Goal: Browse casually: Explore the website without a specific task or goal

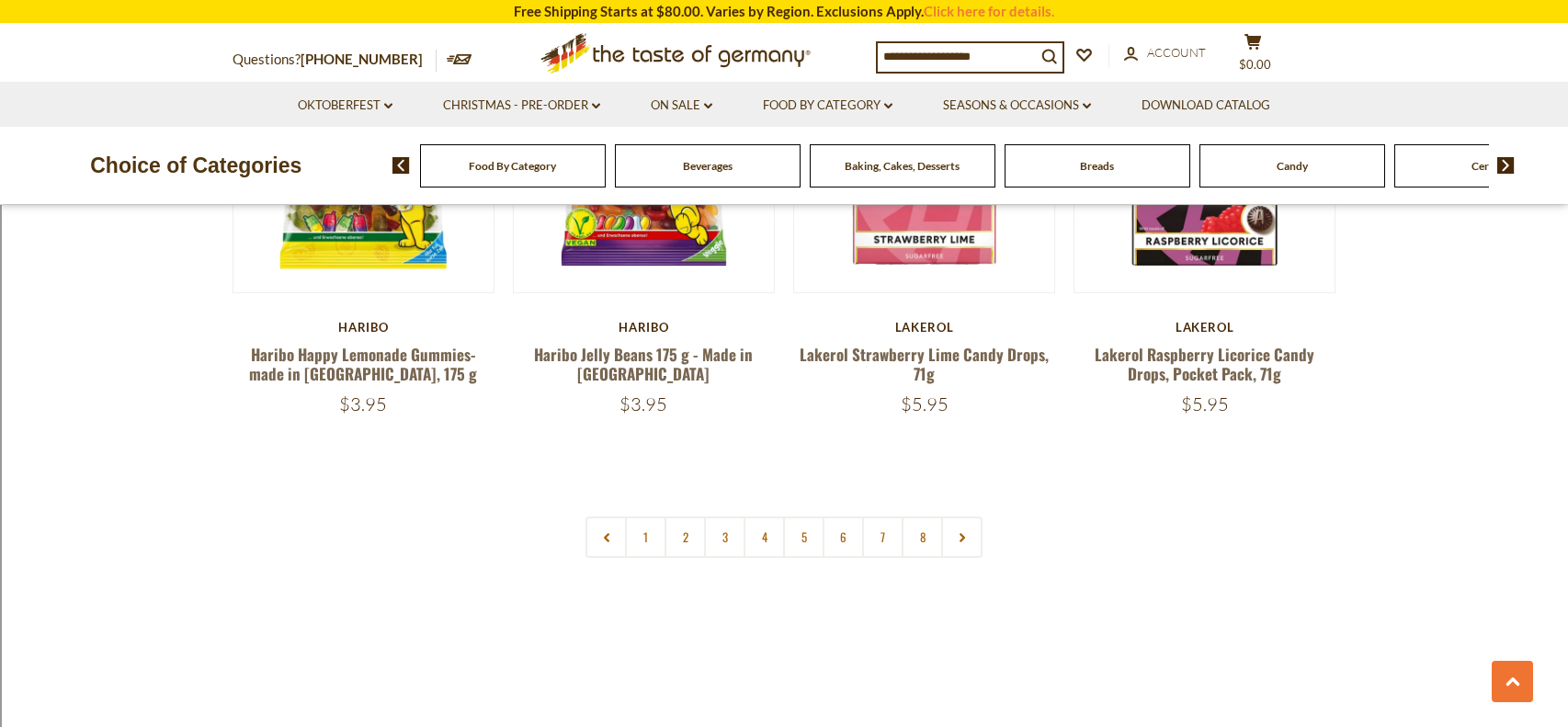
scroll to position [4446, 0]
click at [657, 516] on link "1" at bounding box center [646, 536] width 42 height 42
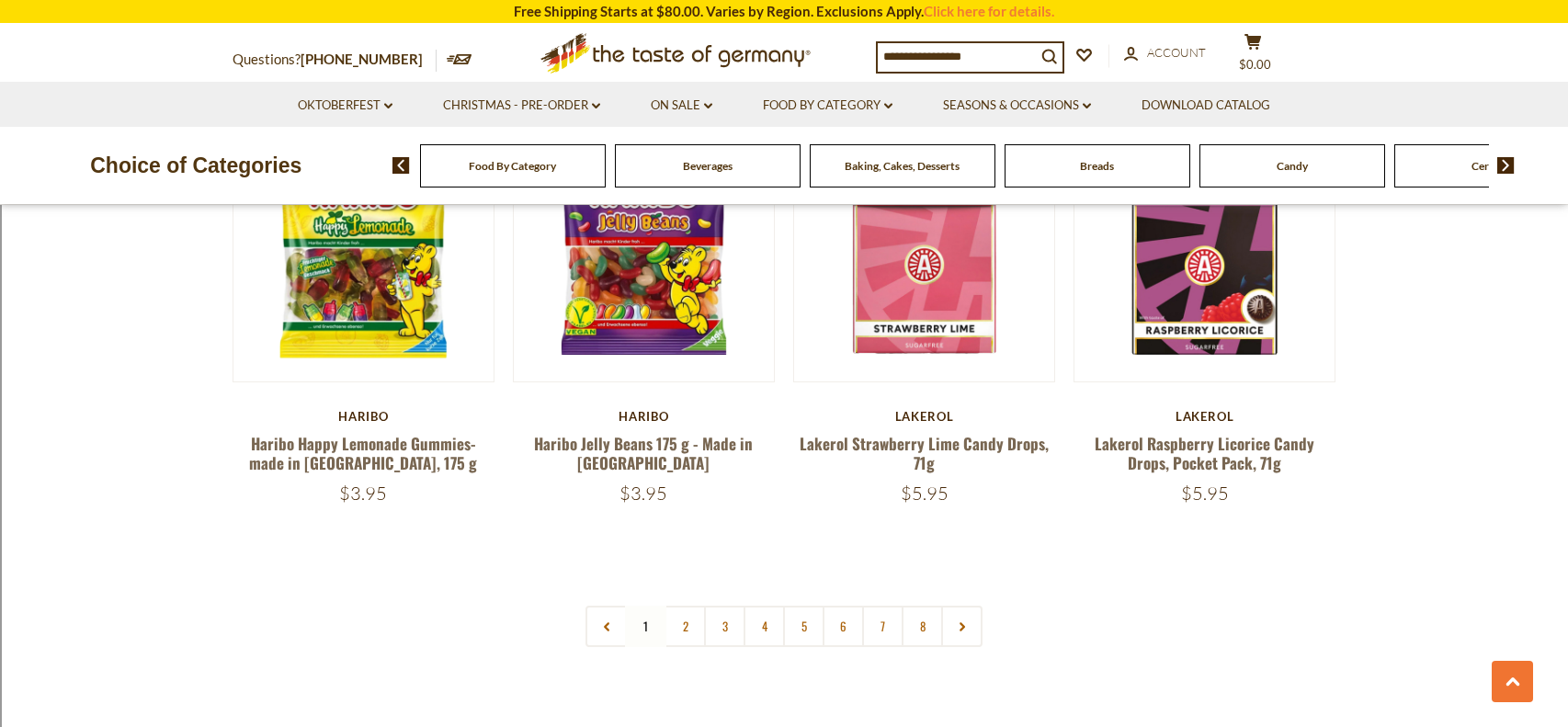
scroll to position [4329, 0]
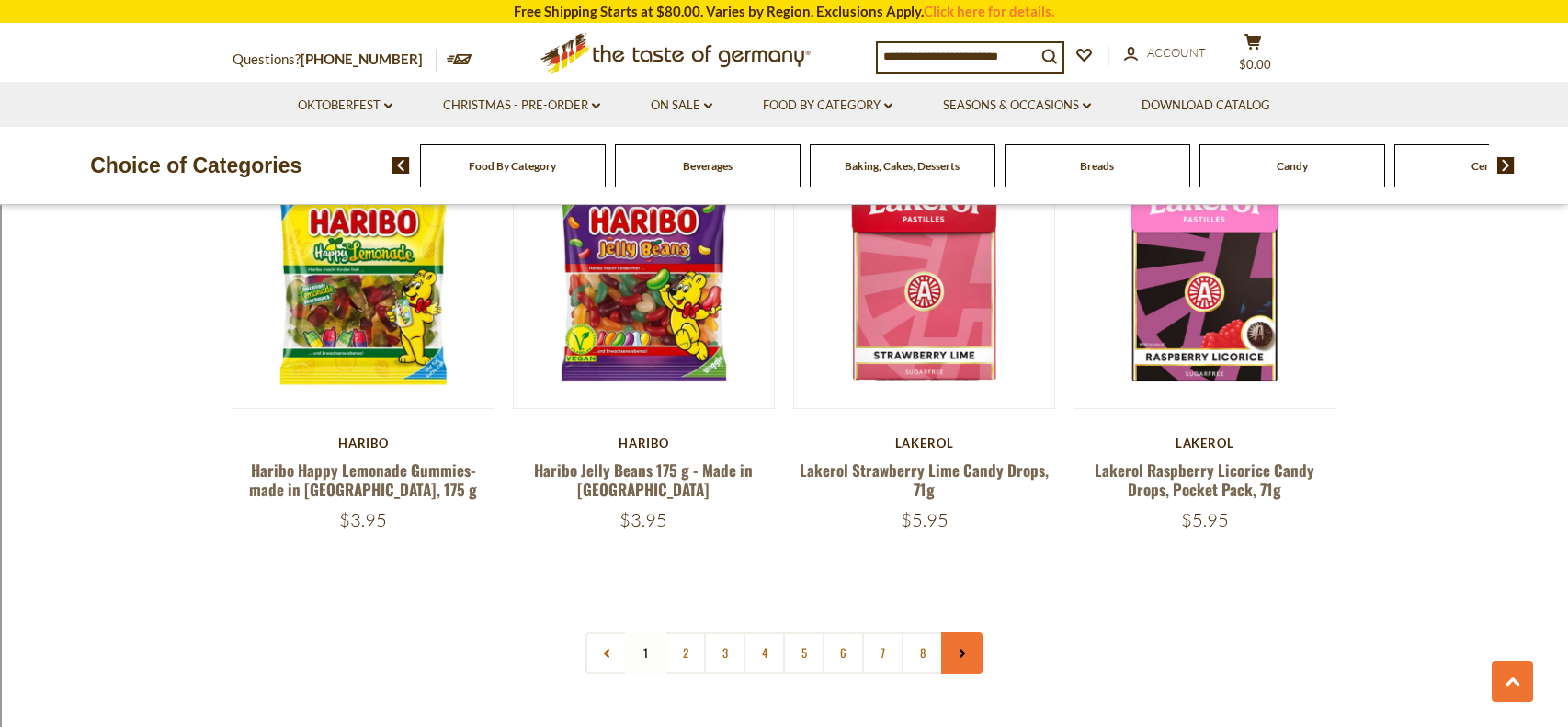
click at [957, 632] on link at bounding box center [962, 652] width 42 height 42
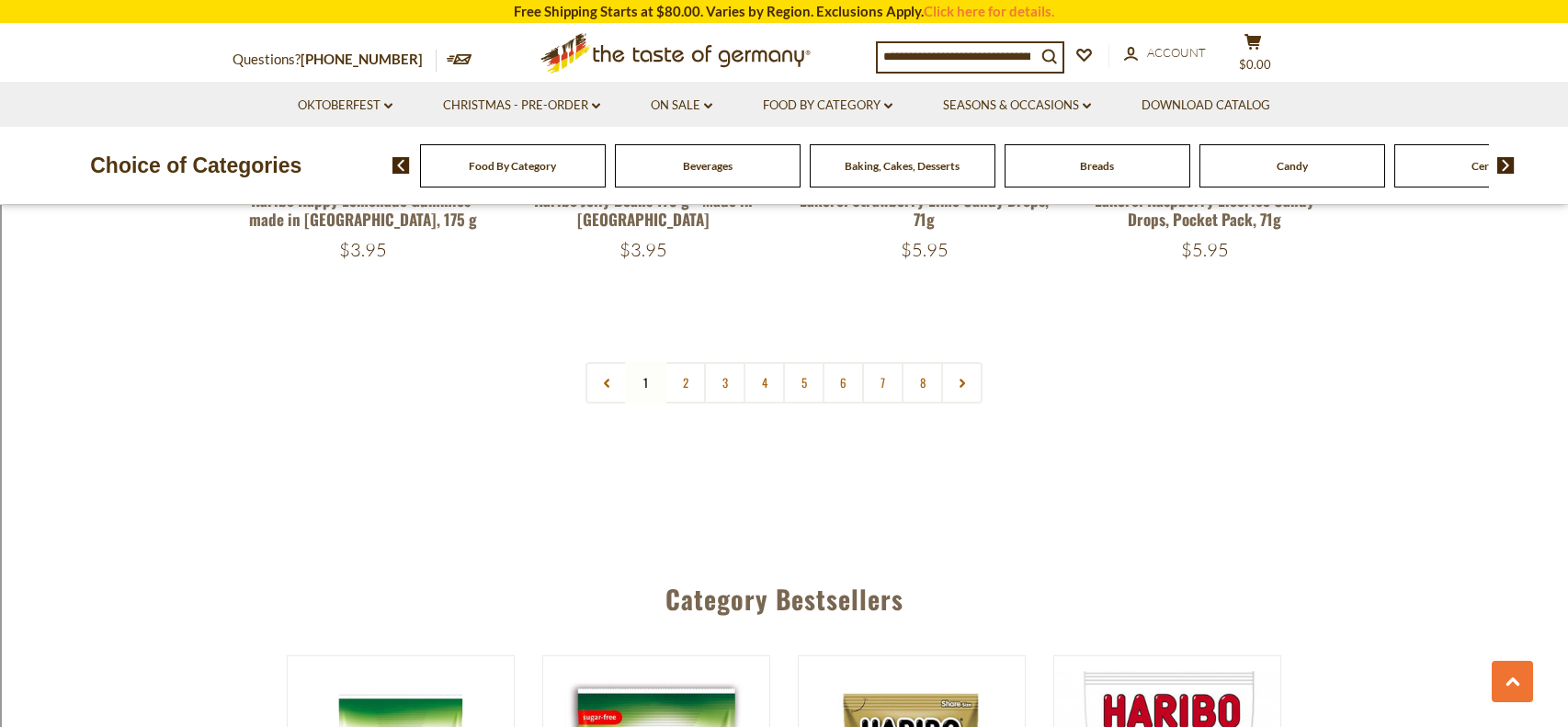
scroll to position [4627, 0]
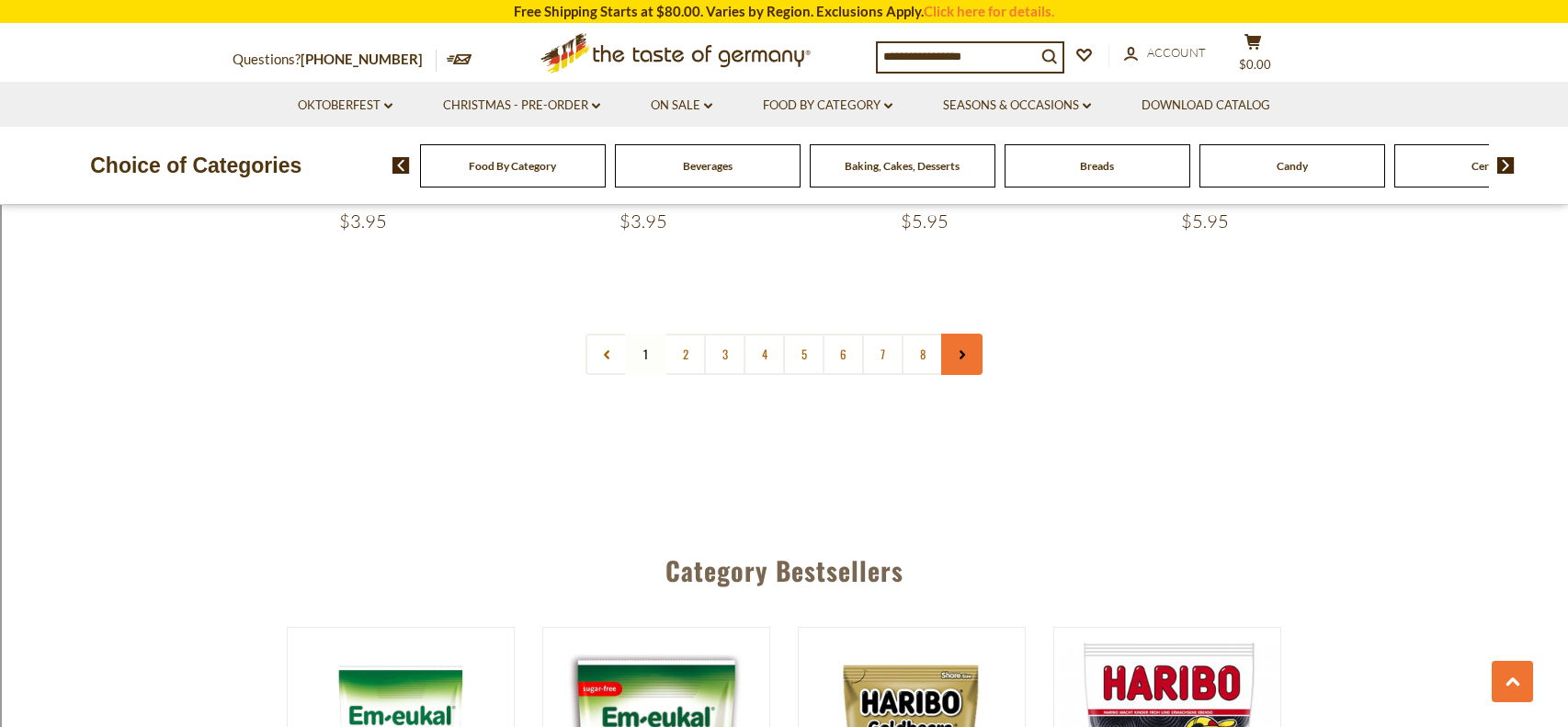
click at [972, 333] on link at bounding box center [962, 354] width 42 height 42
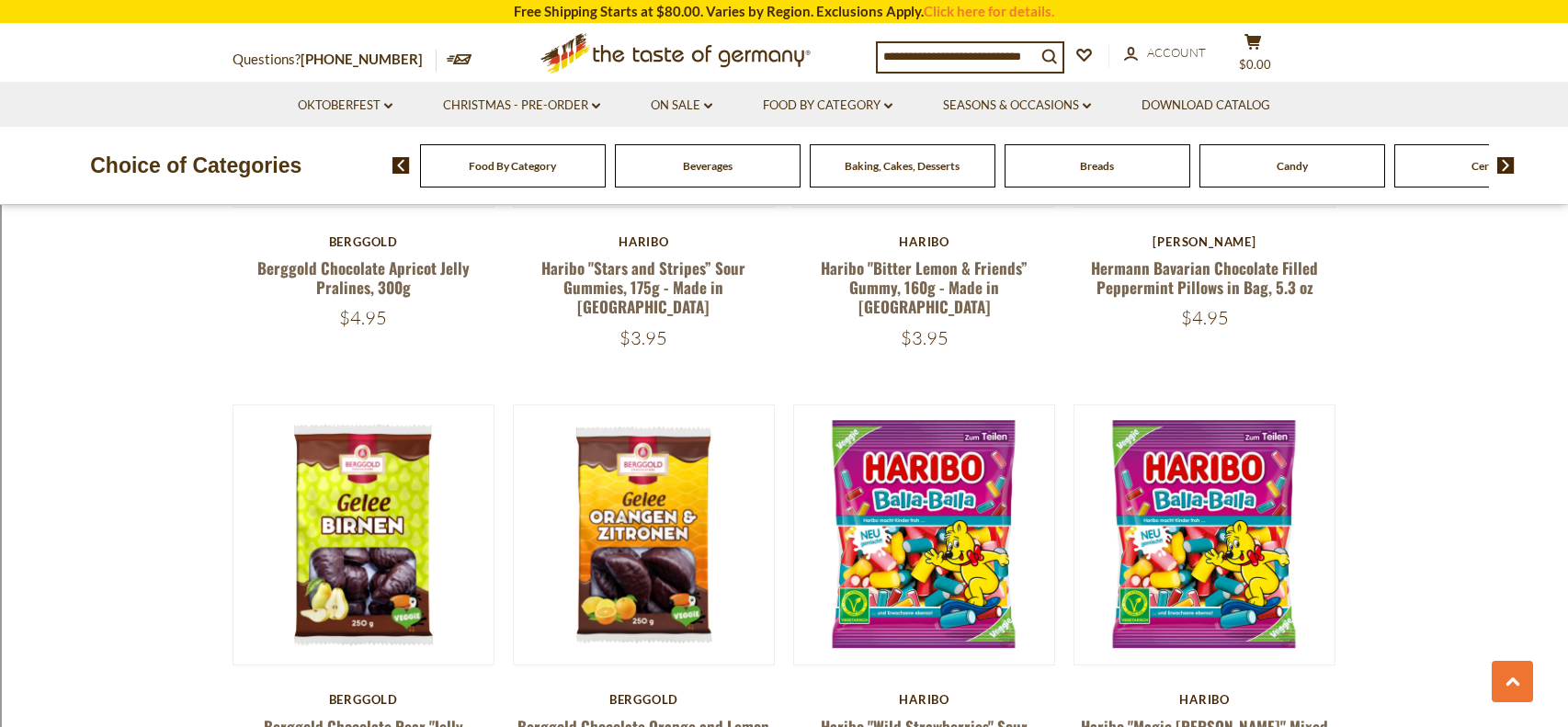
scroll to position [940, 0]
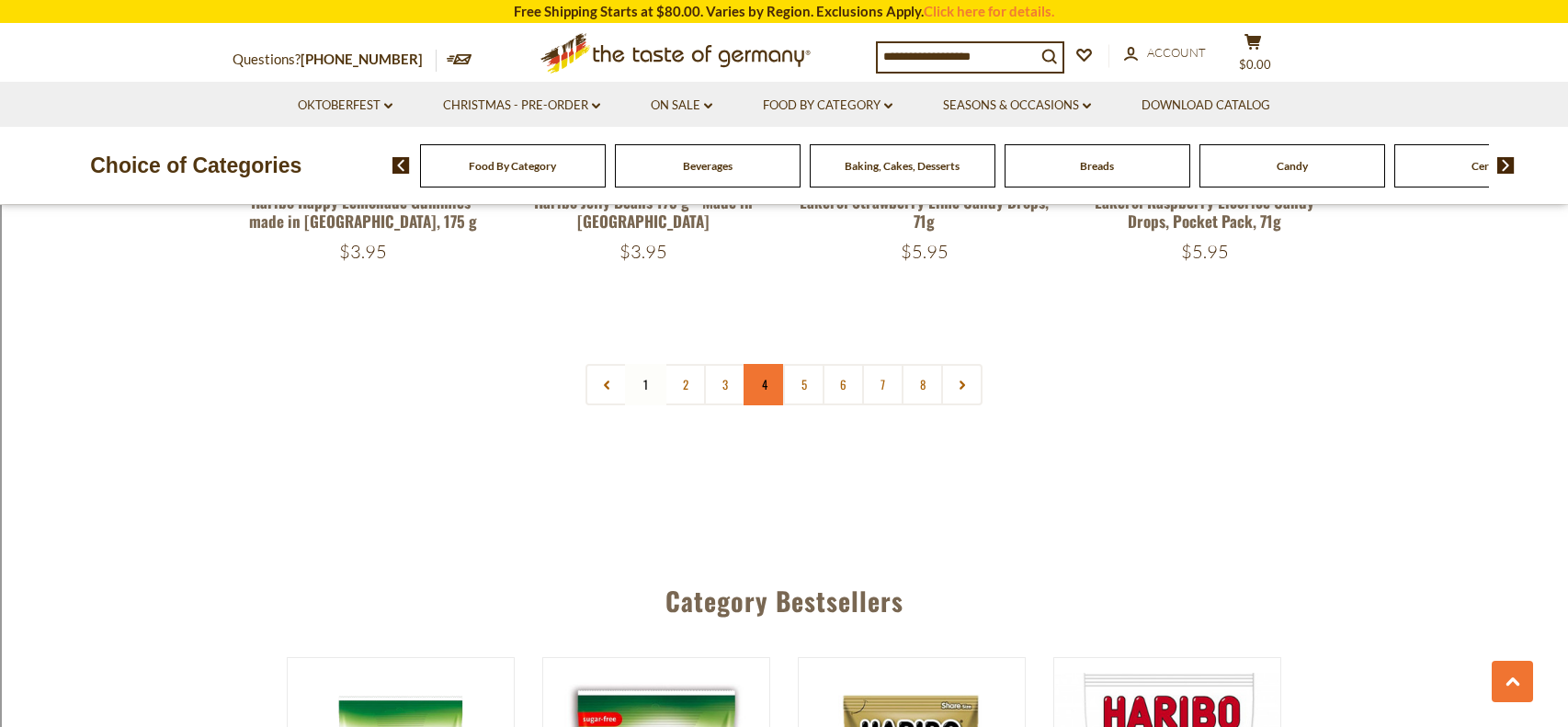
click at [770, 364] on link "4" at bounding box center [764, 384] width 42 height 42
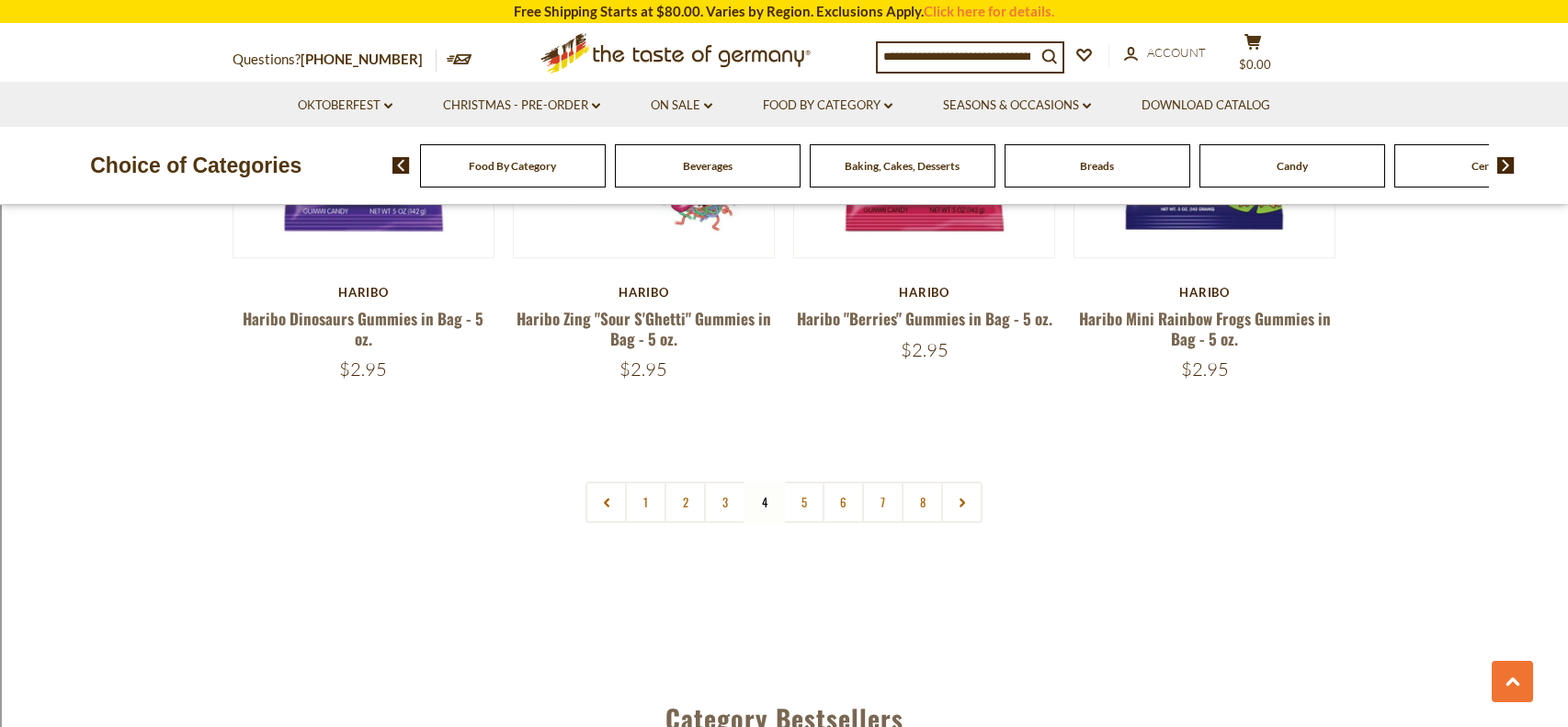
scroll to position [4454, 0]
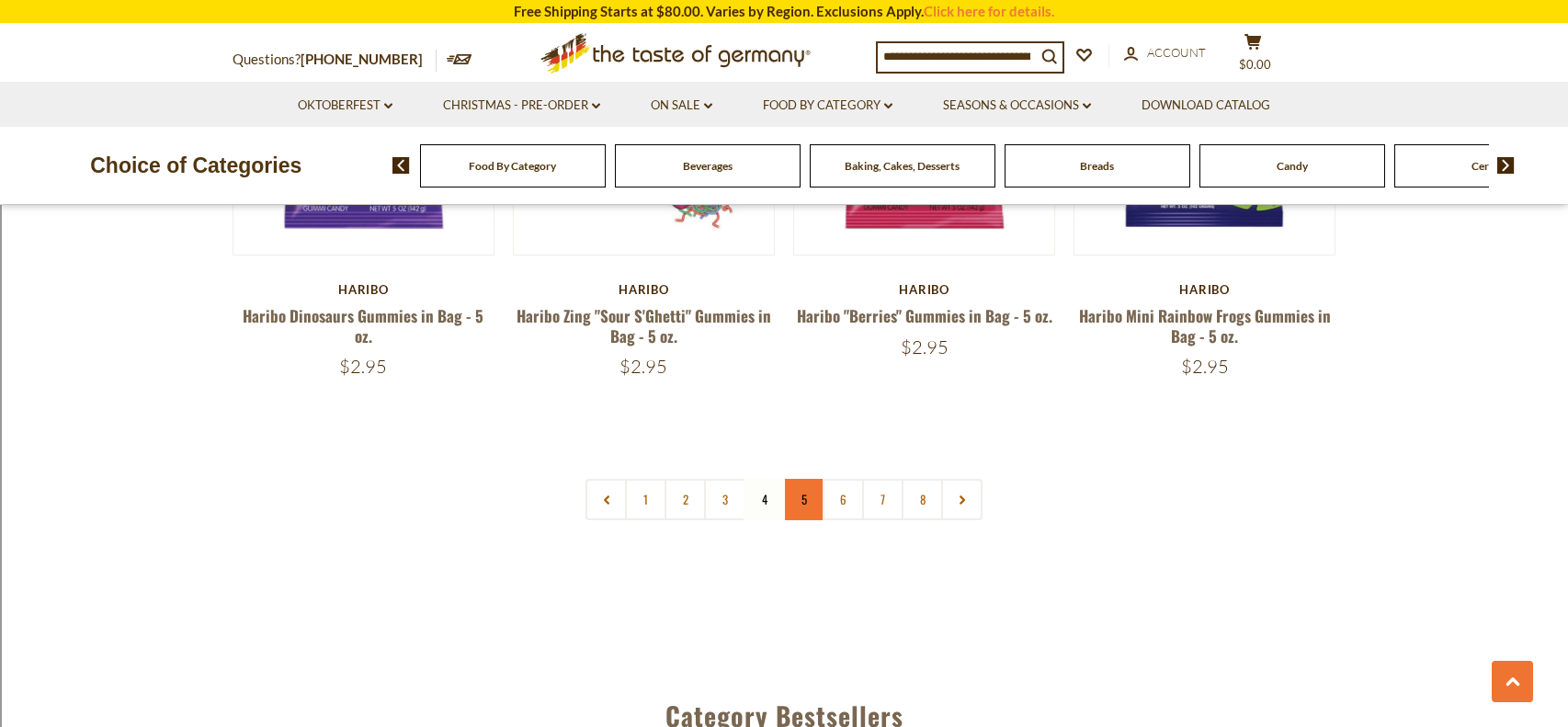
click at [810, 479] on link "5" at bounding box center [804, 499] width 42 height 42
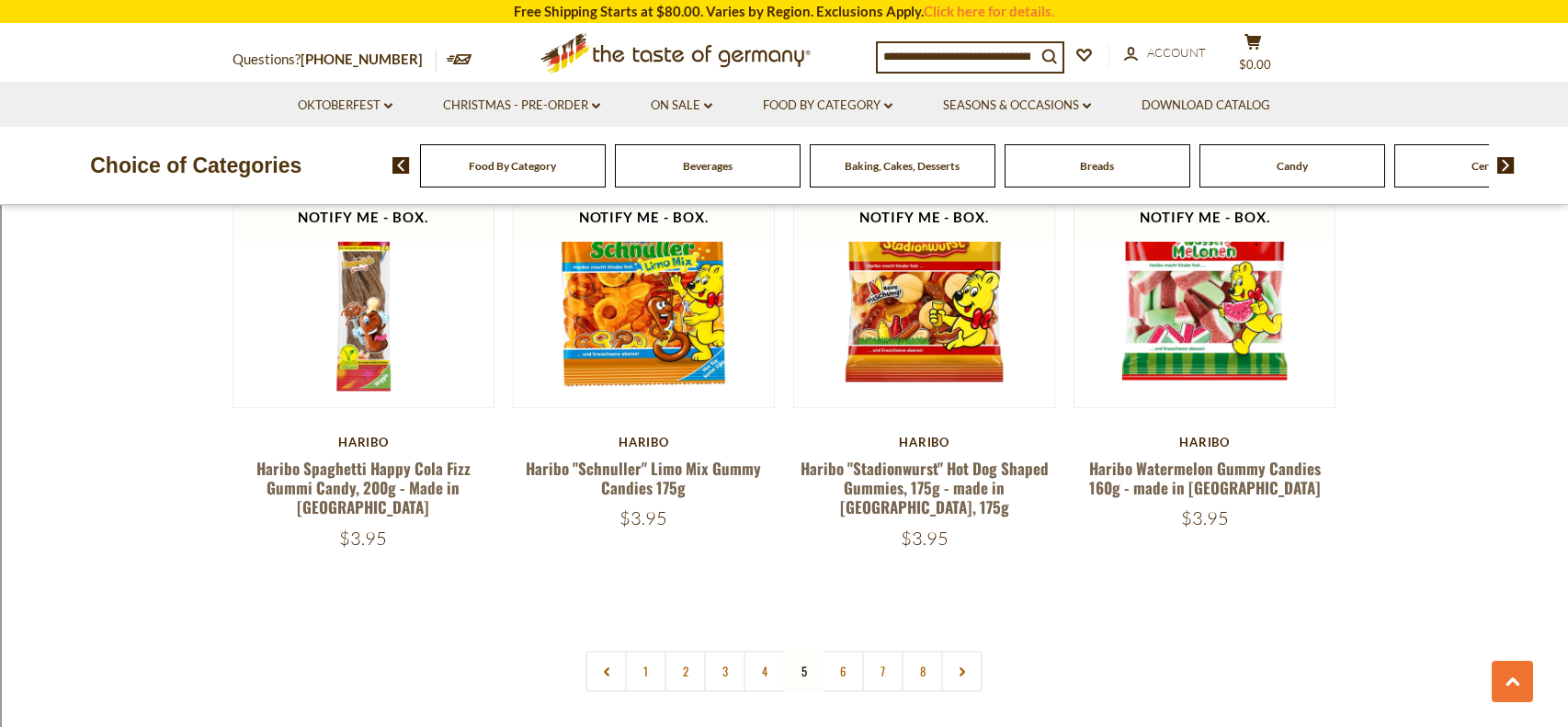
scroll to position [4306, 0]
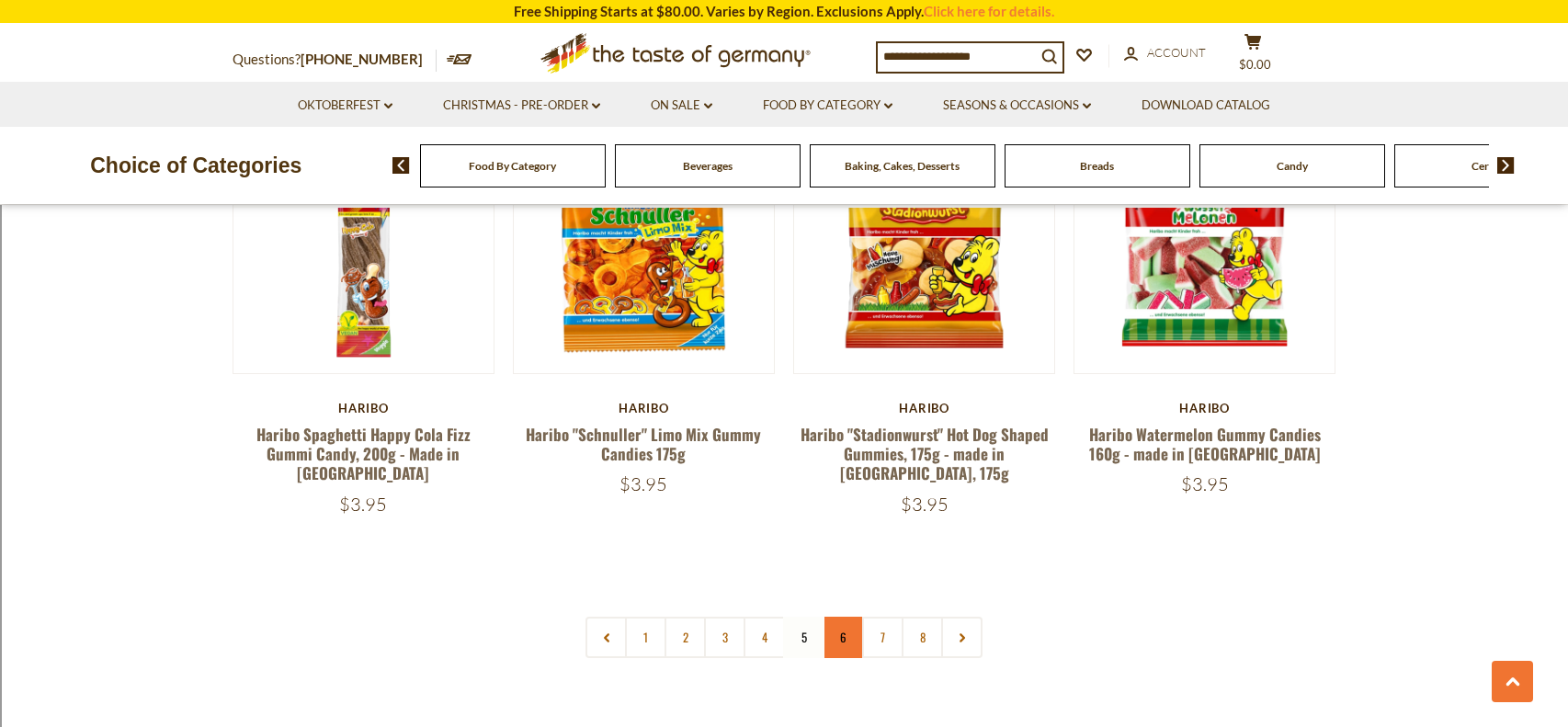
click at [829, 617] on link "6" at bounding box center [844, 637] width 42 height 42
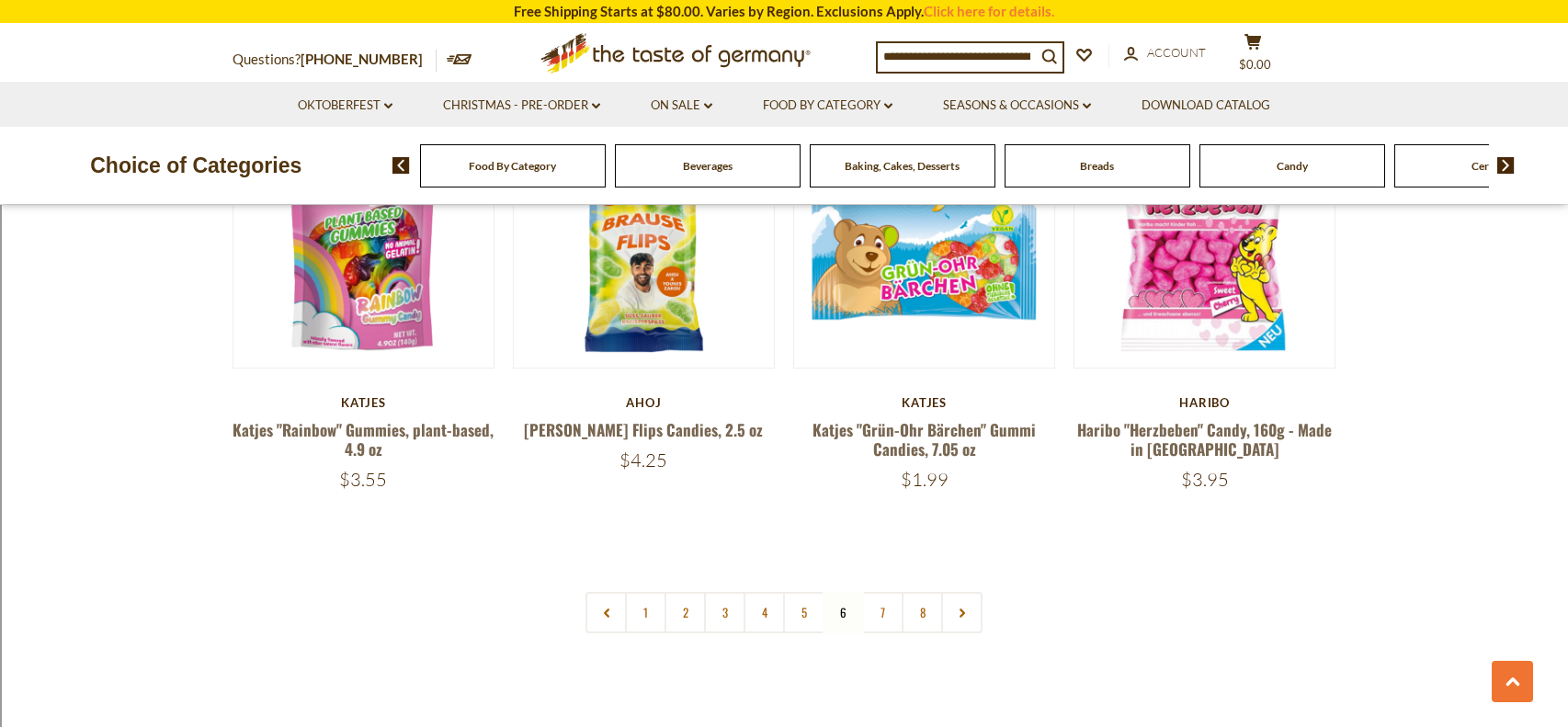
scroll to position [4441, 0]
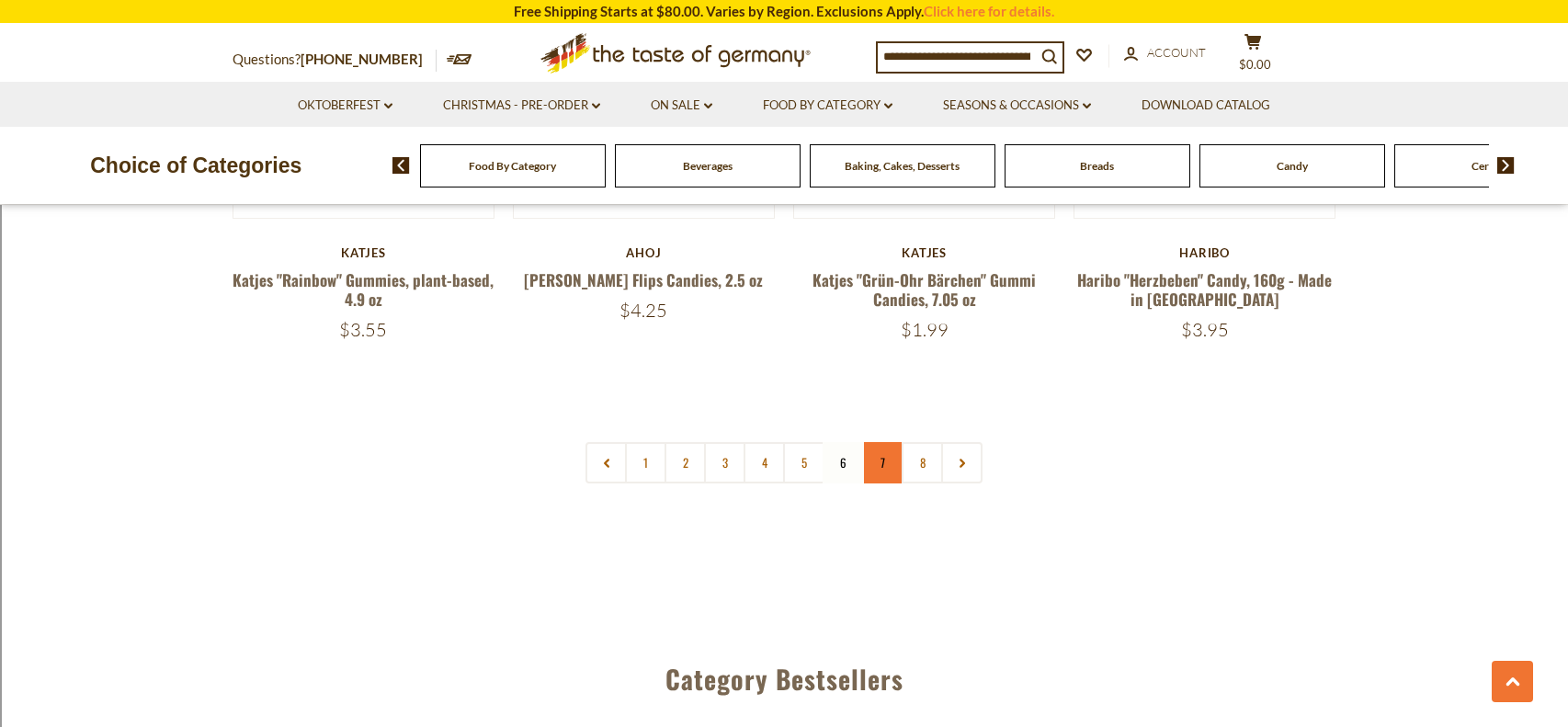
click at [882, 442] on link "7" at bounding box center [883, 463] width 42 height 42
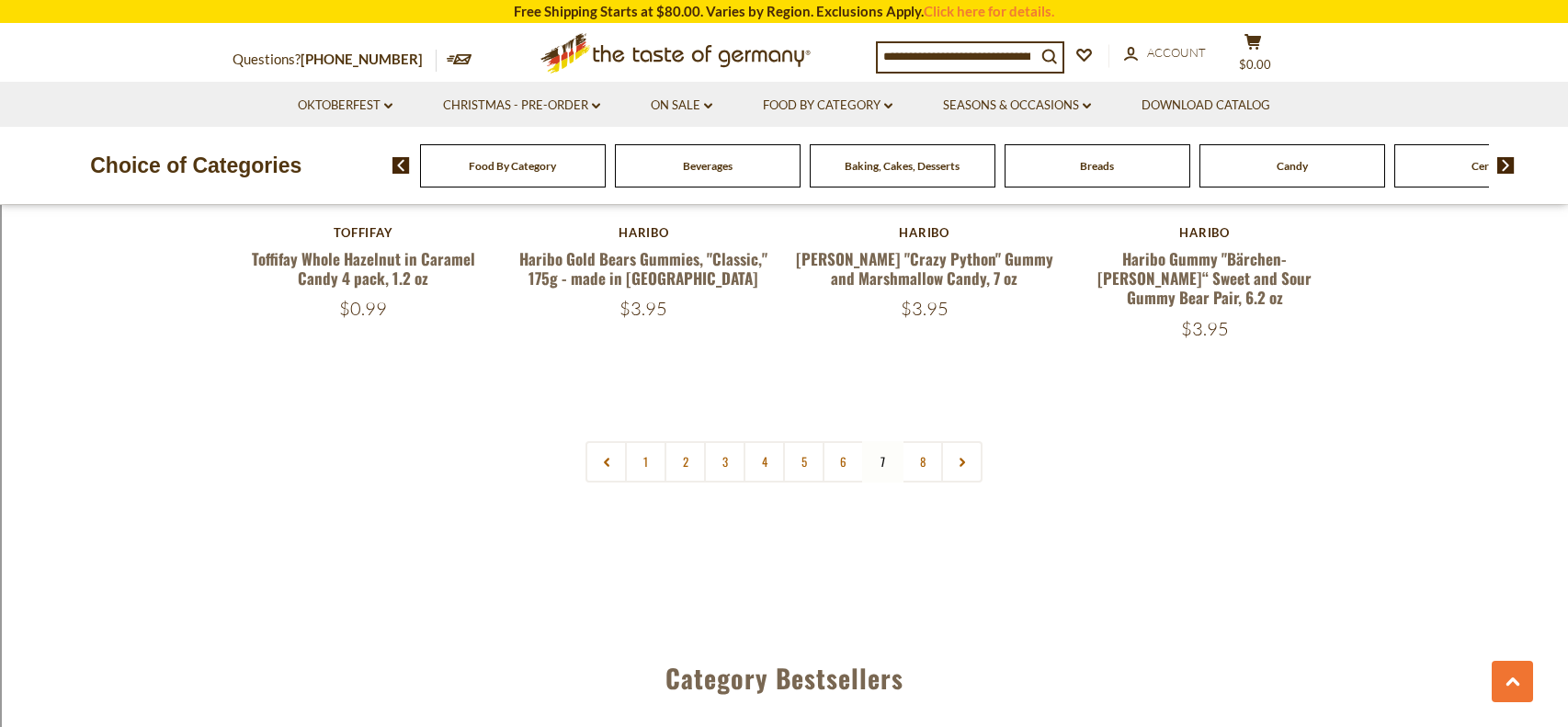
scroll to position [4392, 0]
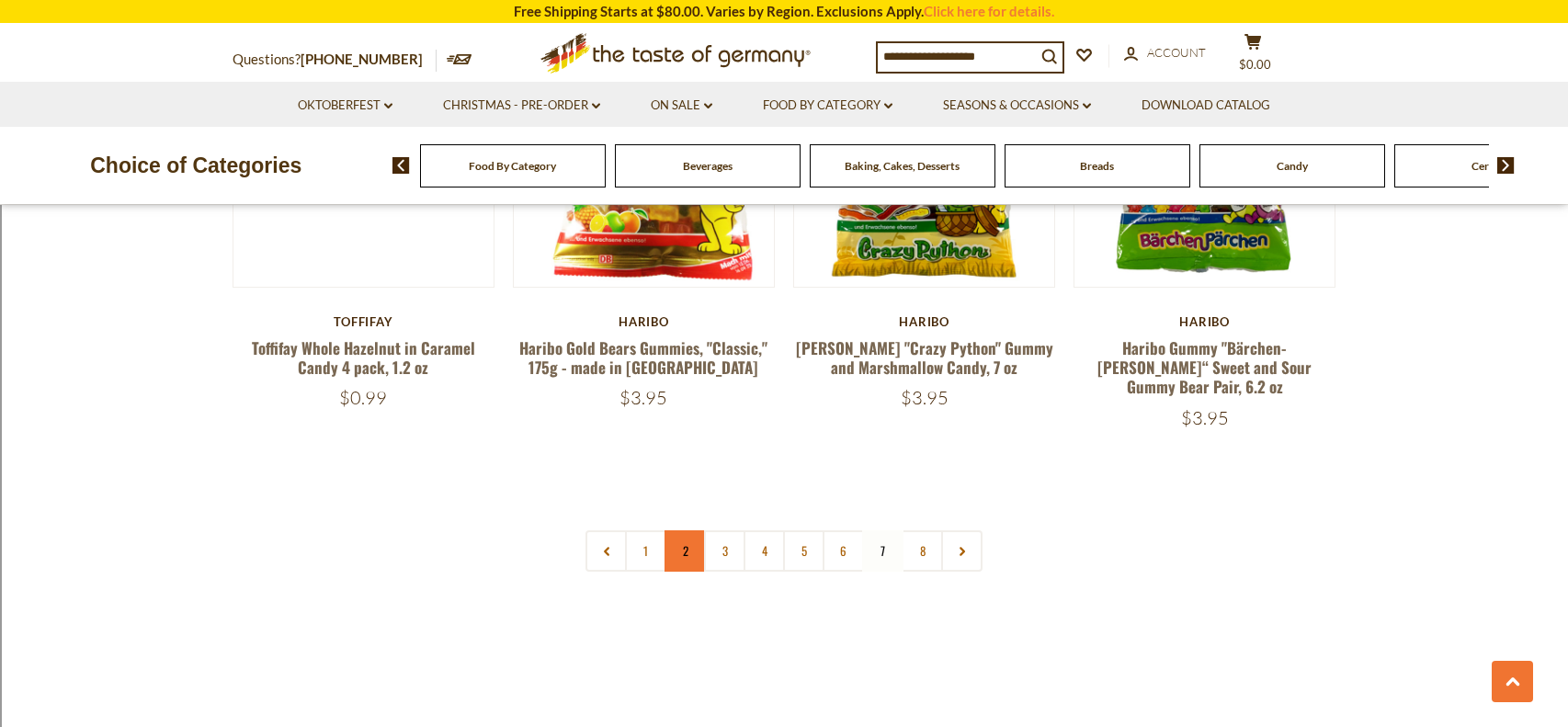
click at [687, 530] on link "2" at bounding box center [686, 550] width 42 height 42
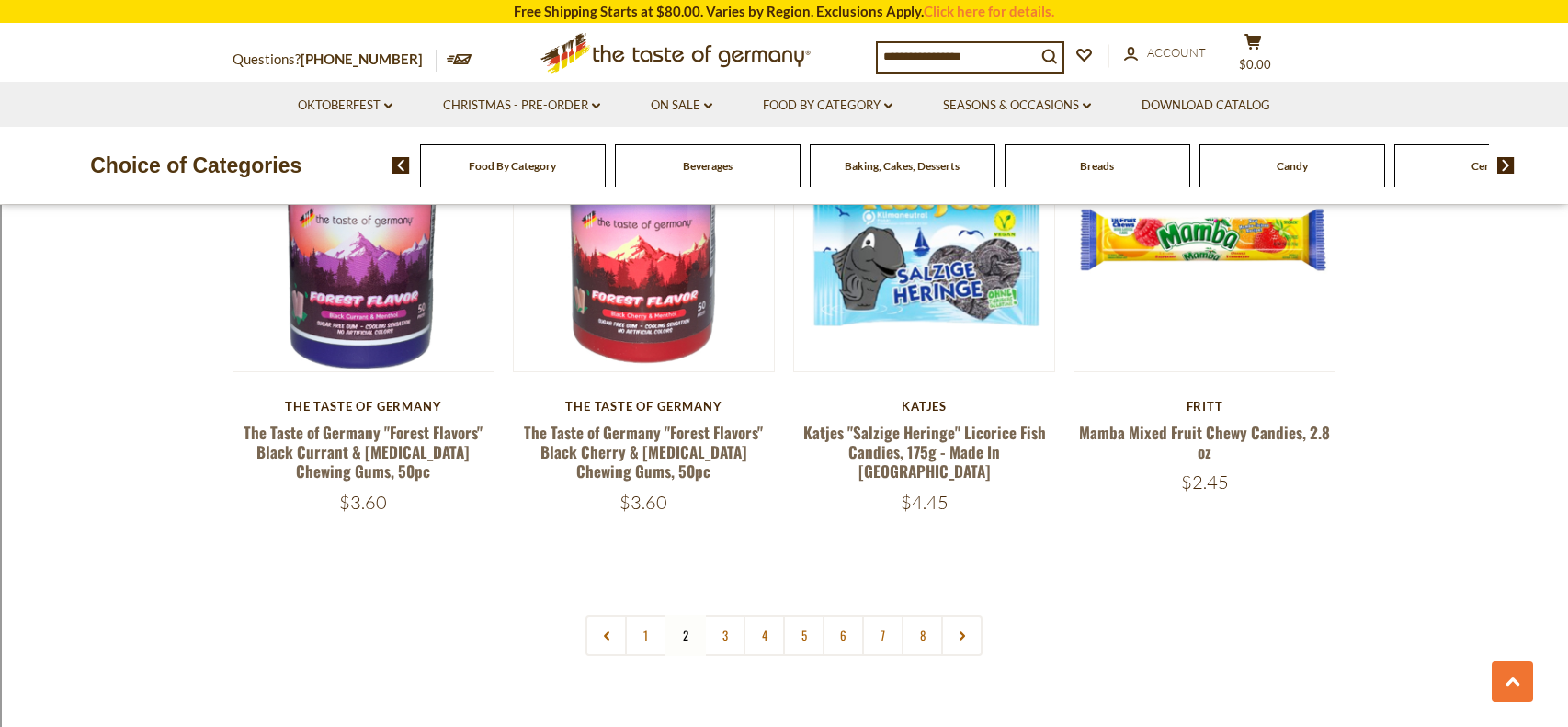
scroll to position [4327, 0]
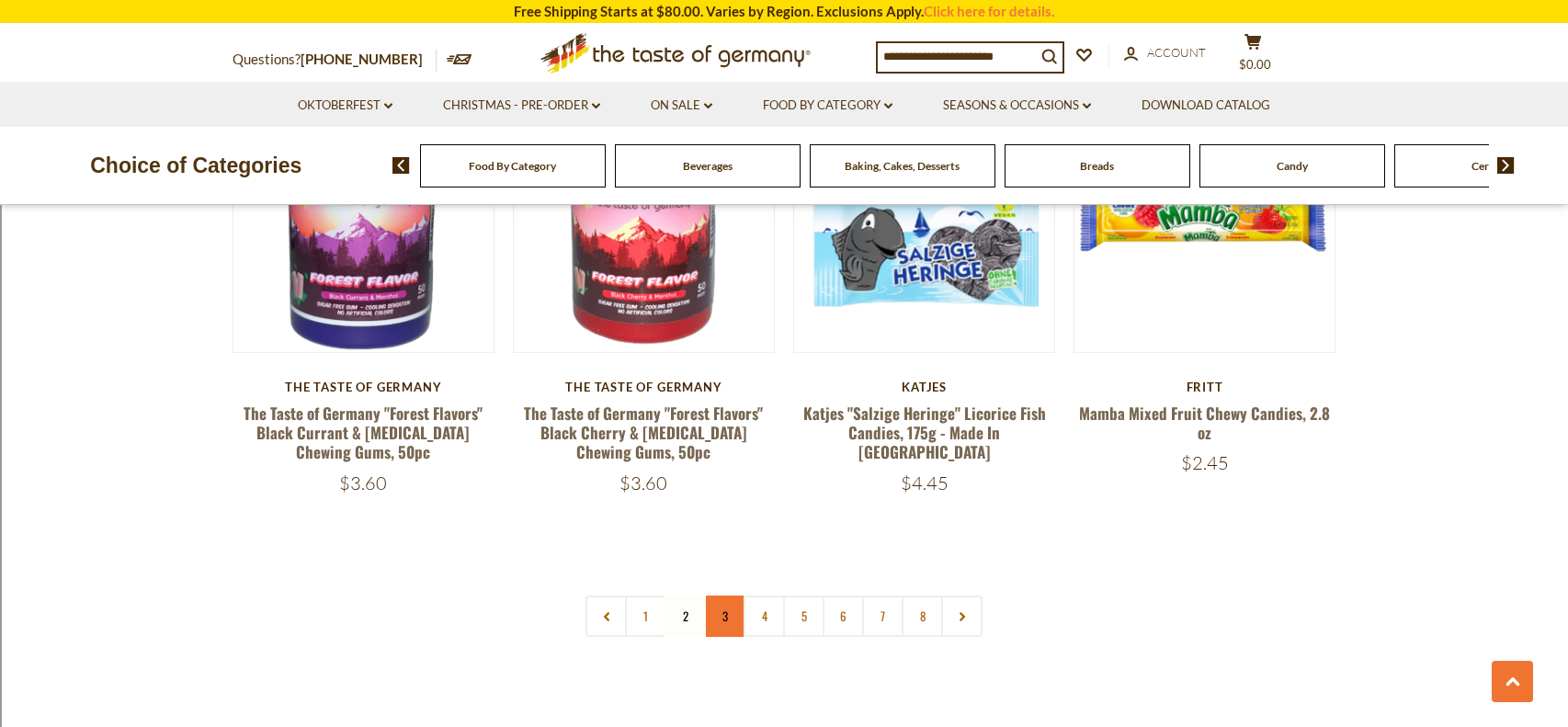
click at [729, 596] on link "3" at bounding box center [724, 617] width 42 height 42
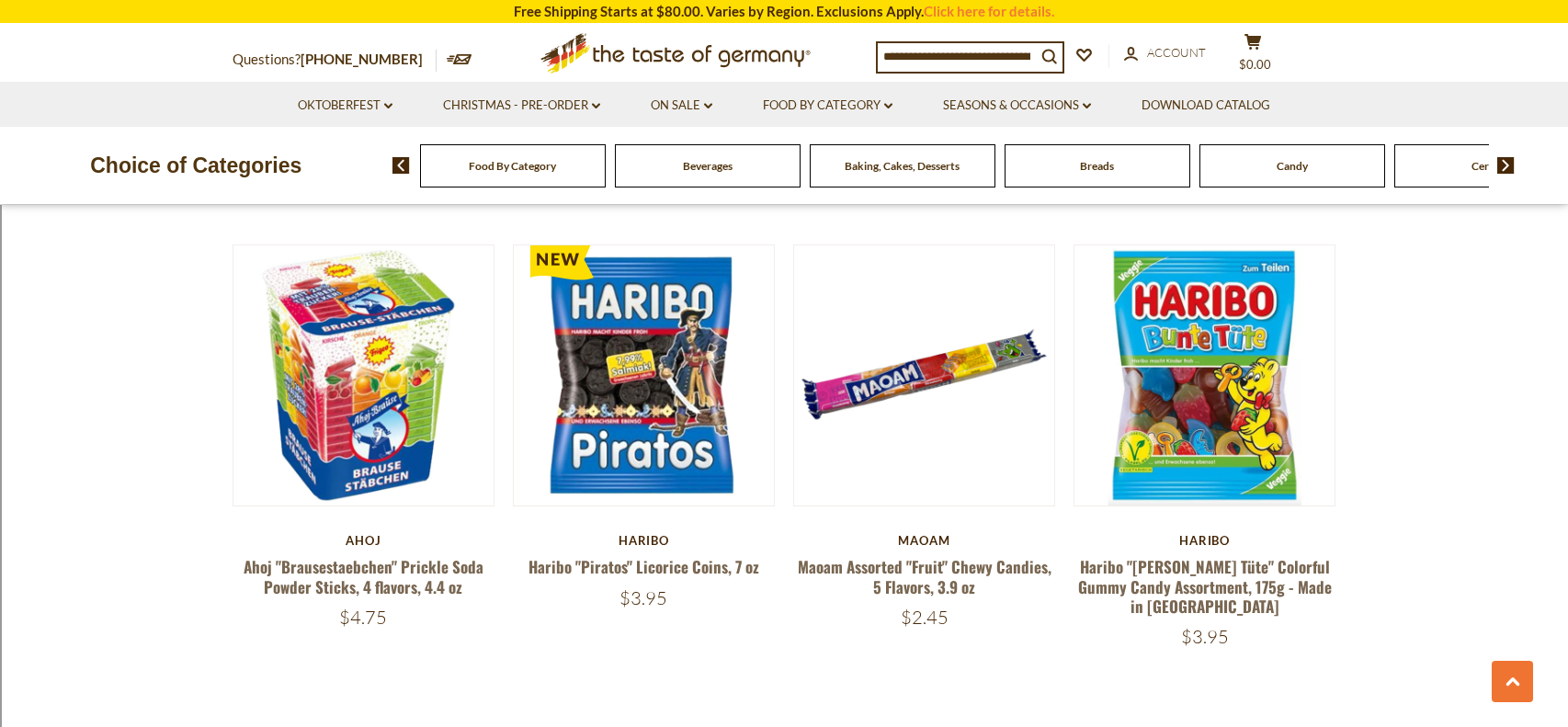
scroll to position [4159, 0]
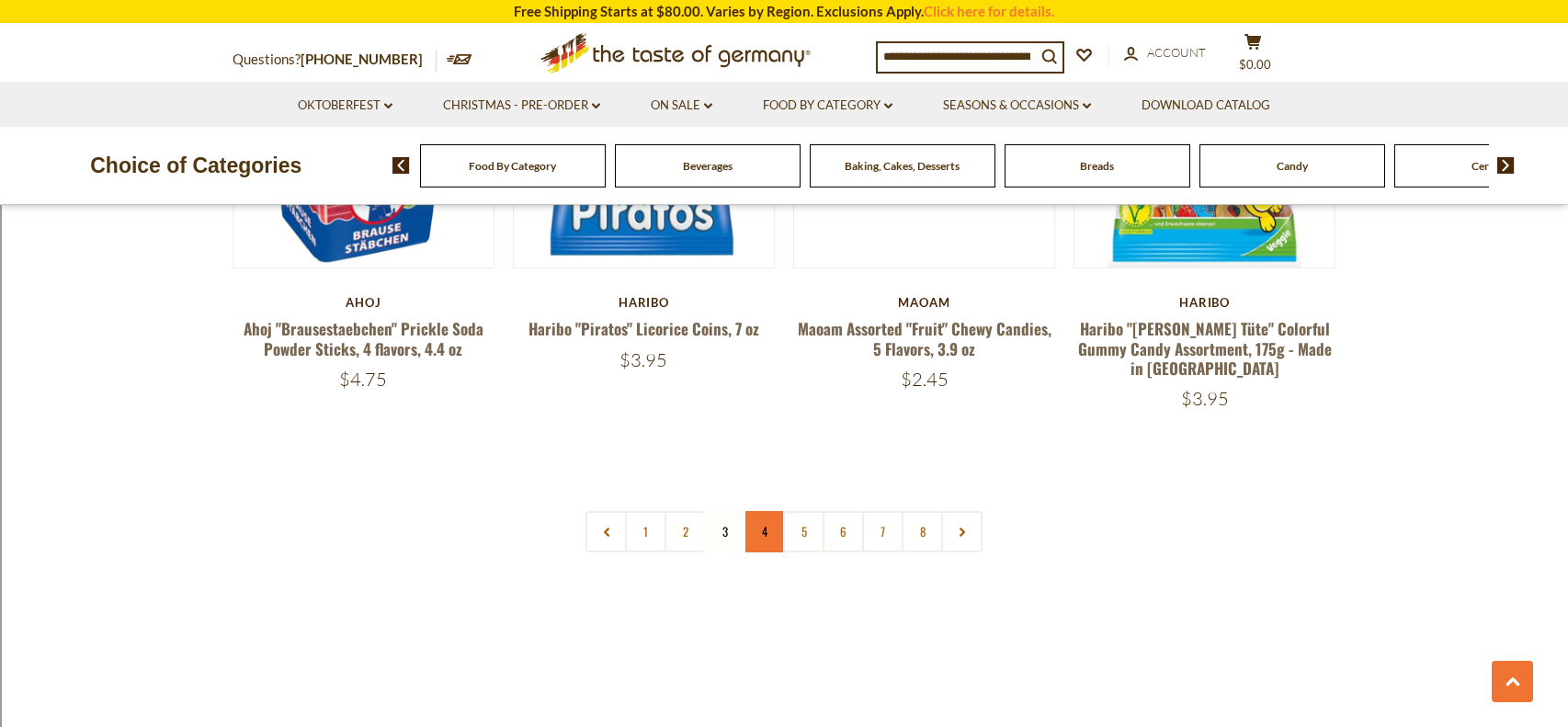
click at [764, 511] on link "4" at bounding box center [764, 532] width 42 height 42
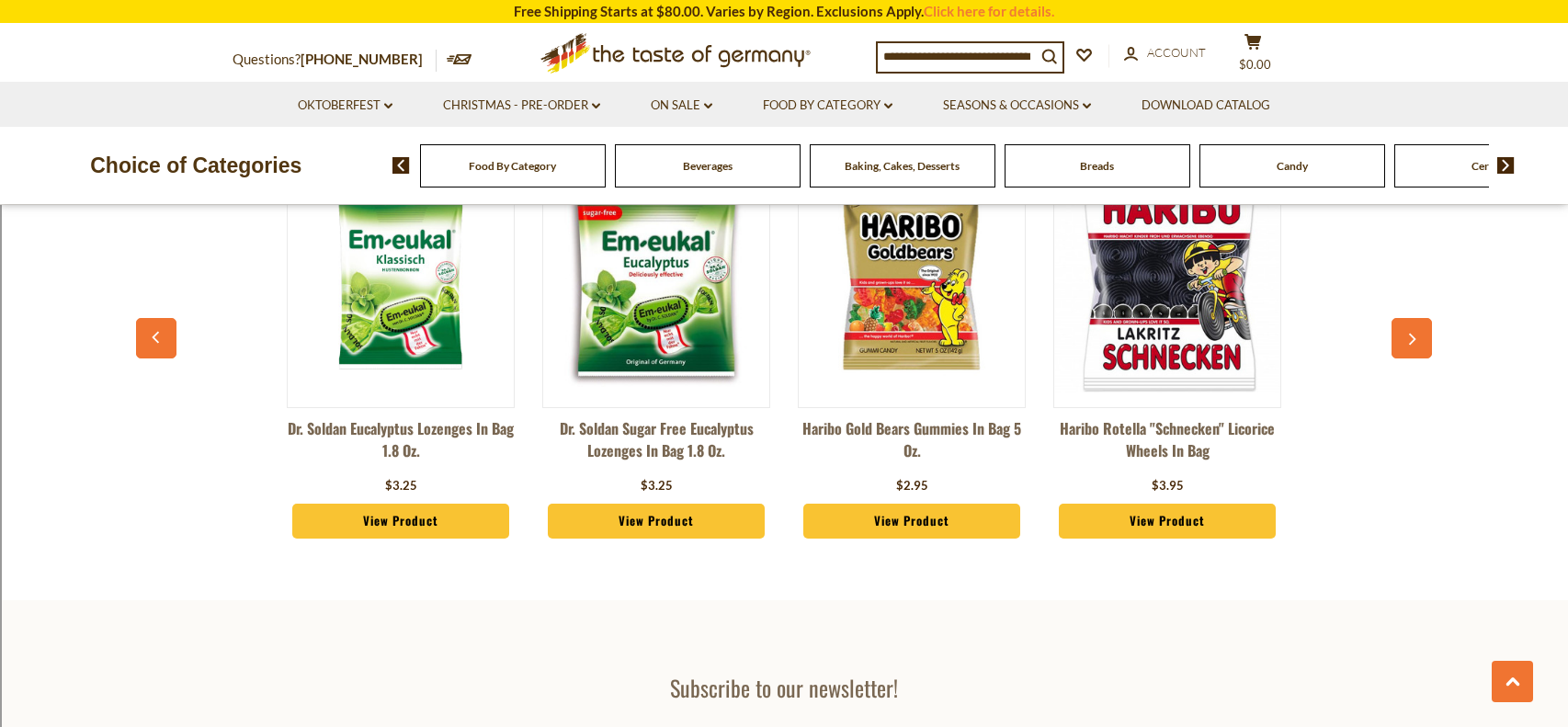
scroll to position [5877, 0]
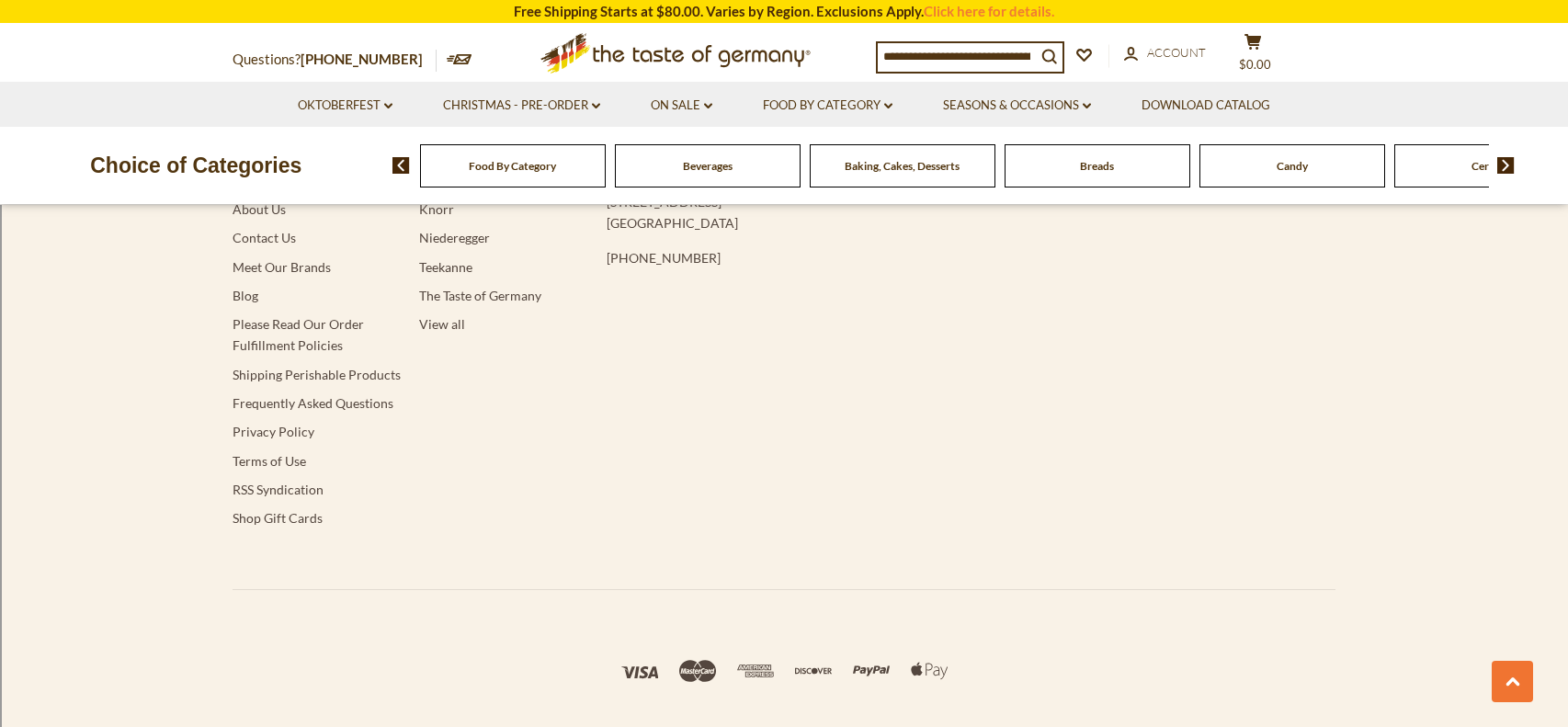
click at [772, 495] on div "Navigation Download Catalog About Us Contact Us Meet Our Brands Blog Please Rea…" at bounding box center [784, 346] width 1103 height 487
